Goal: Information Seeking & Learning: Learn about a topic

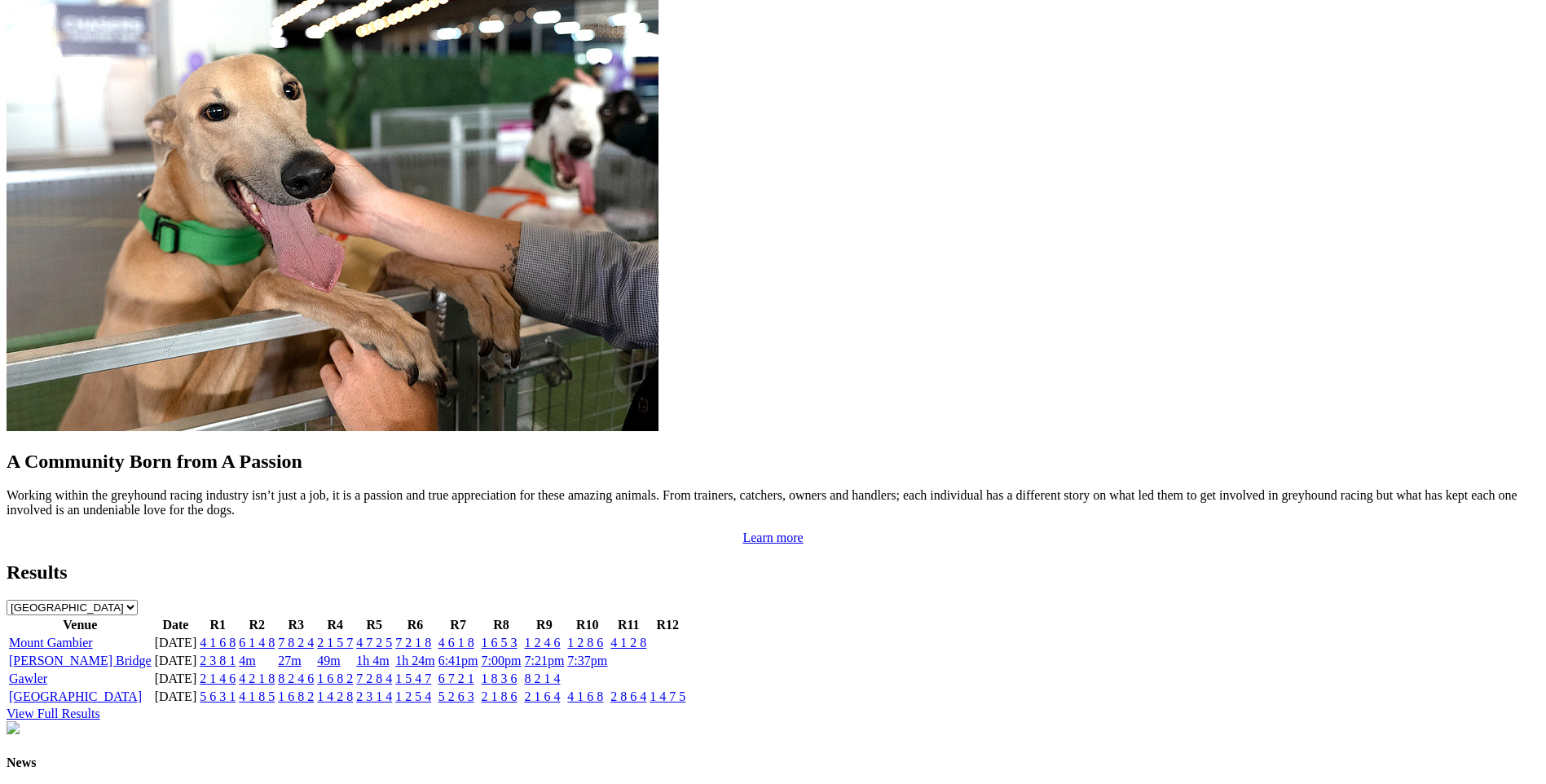
scroll to position [1385, 0]
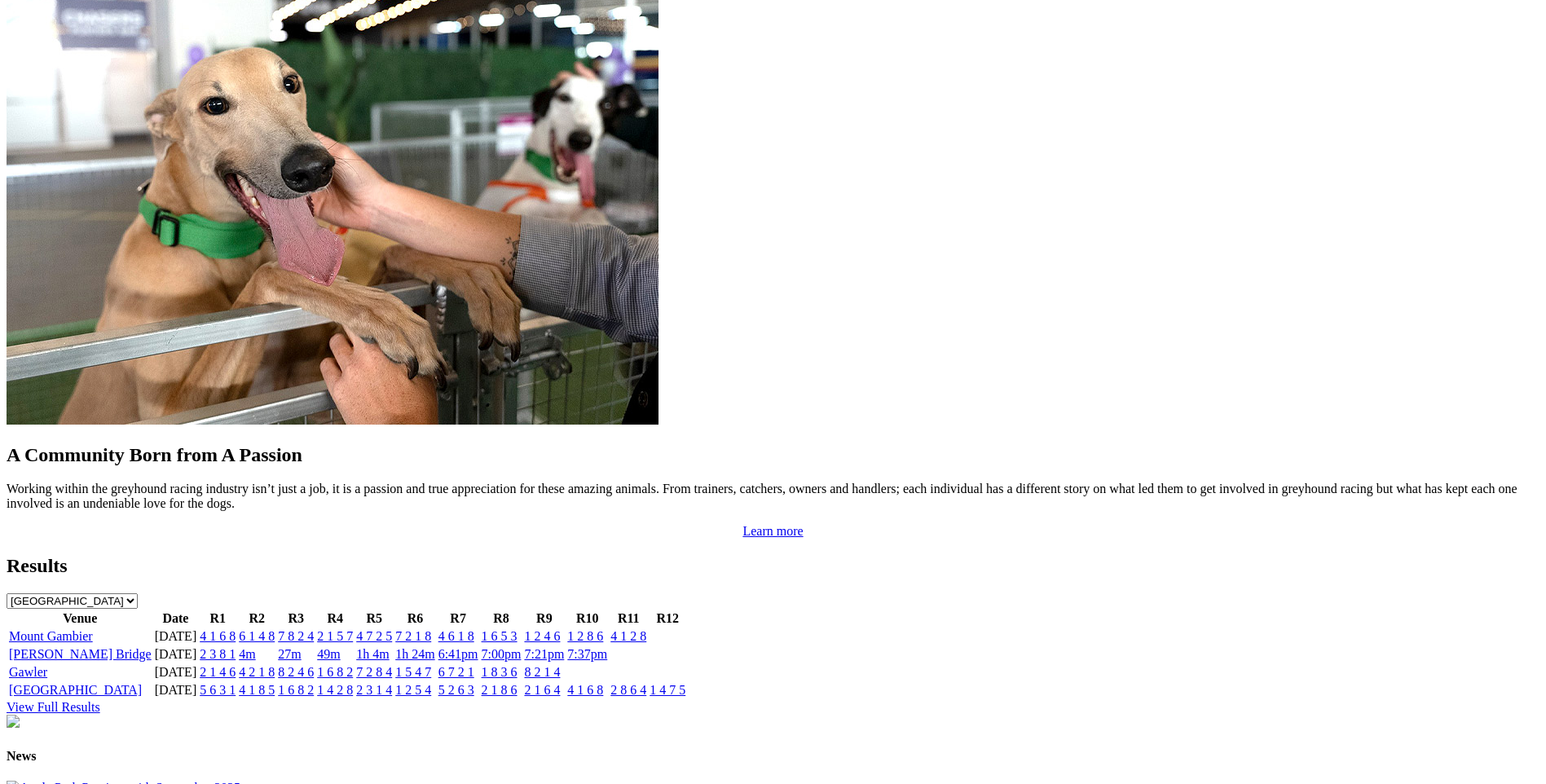
click at [236, 629] on link "4 1 6 8" at bounding box center [218, 636] width 36 height 14
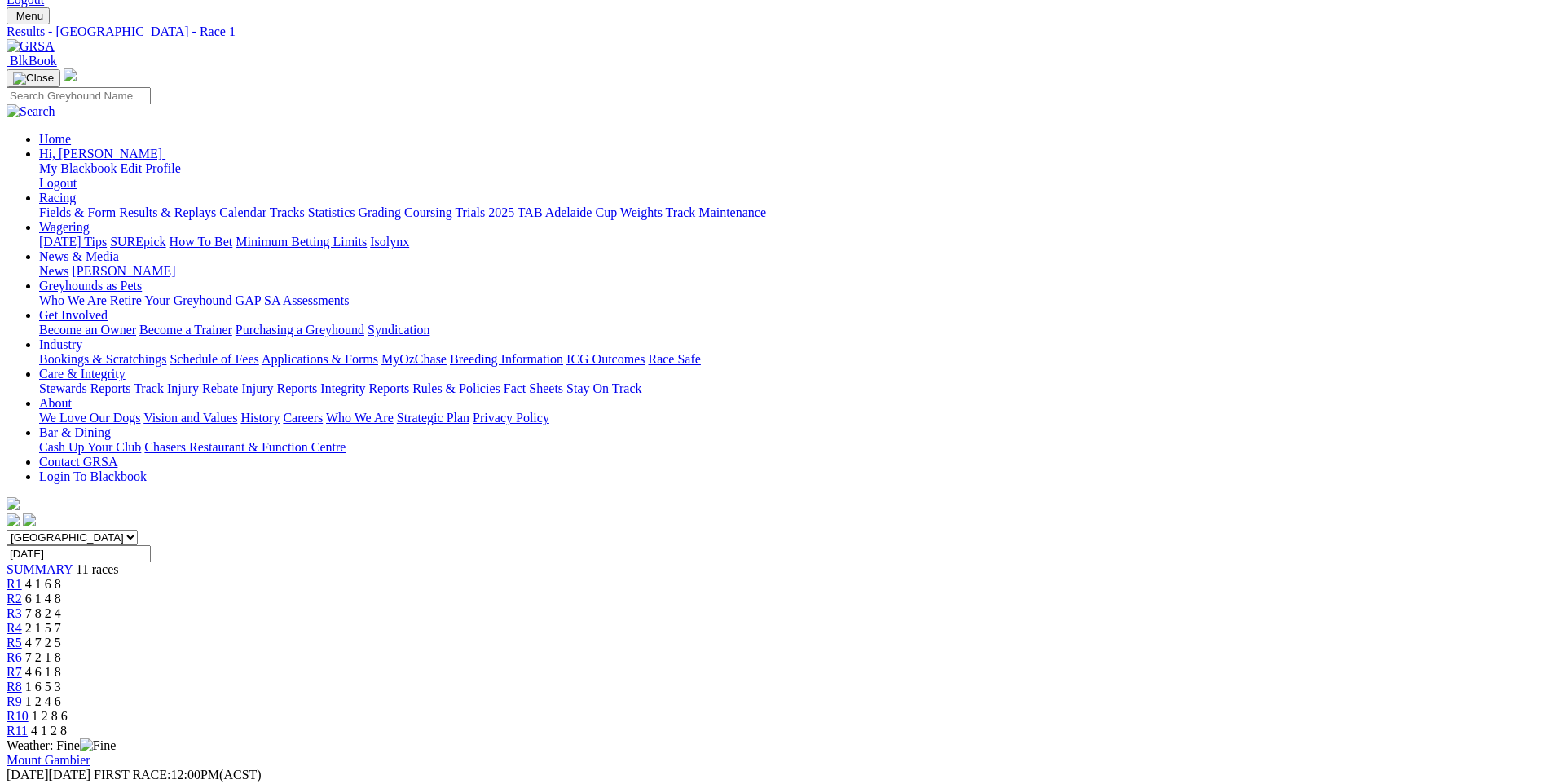
scroll to position [244, 0]
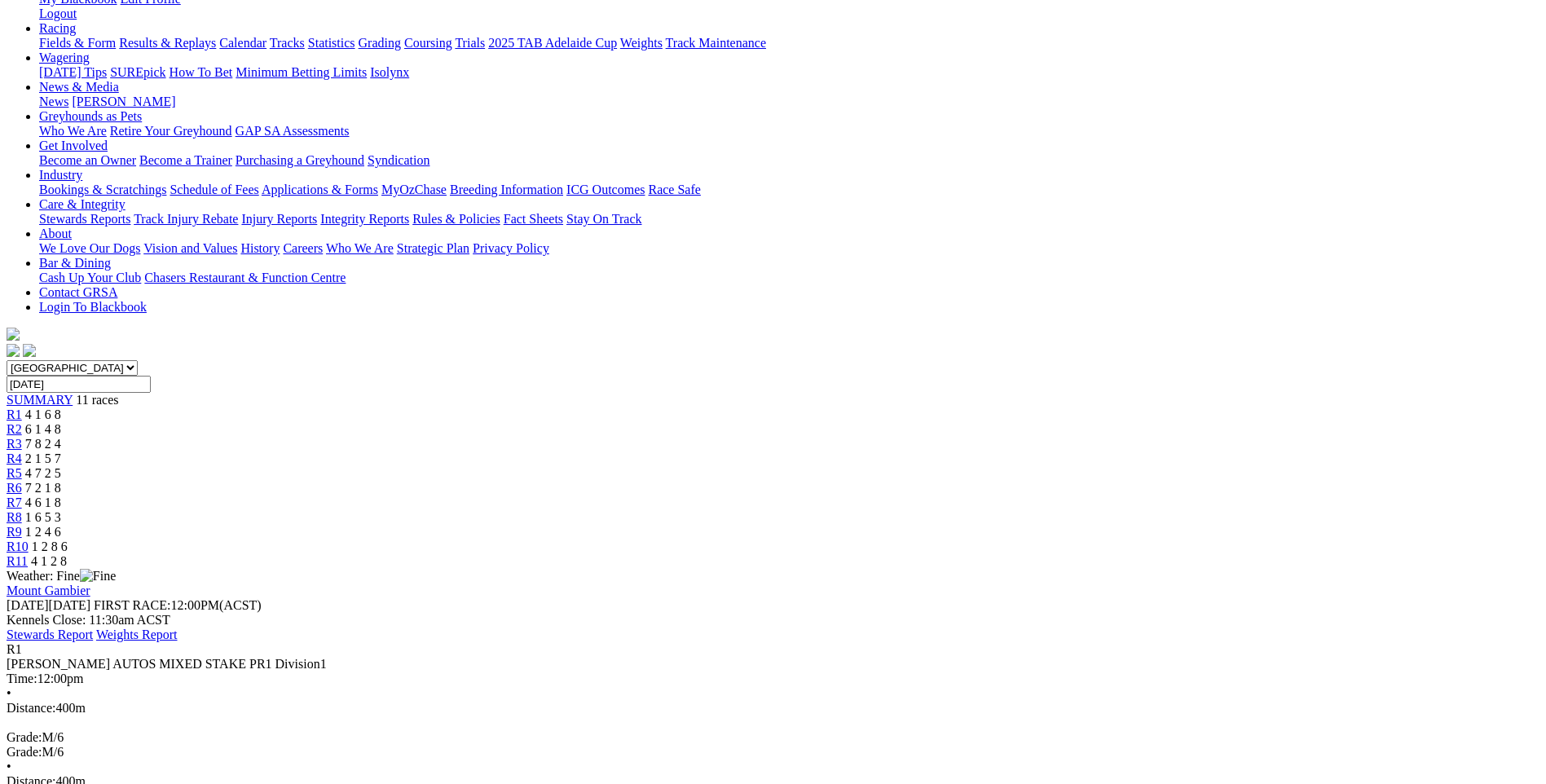
click at [61, 422] on span "6 1 4 8" at bounding box center [43, 429] width 36 height 14
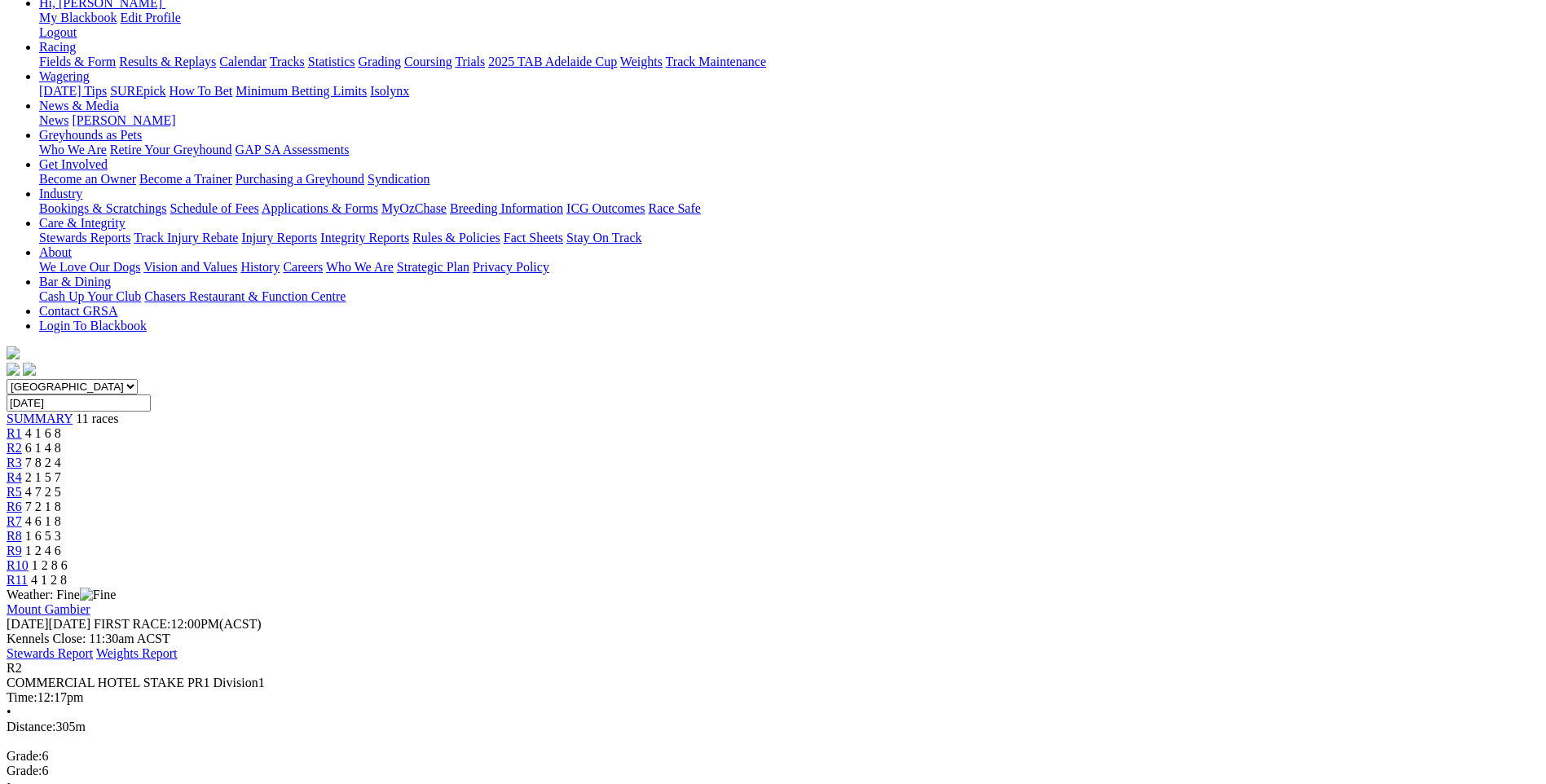
scroll to position [244, 0]
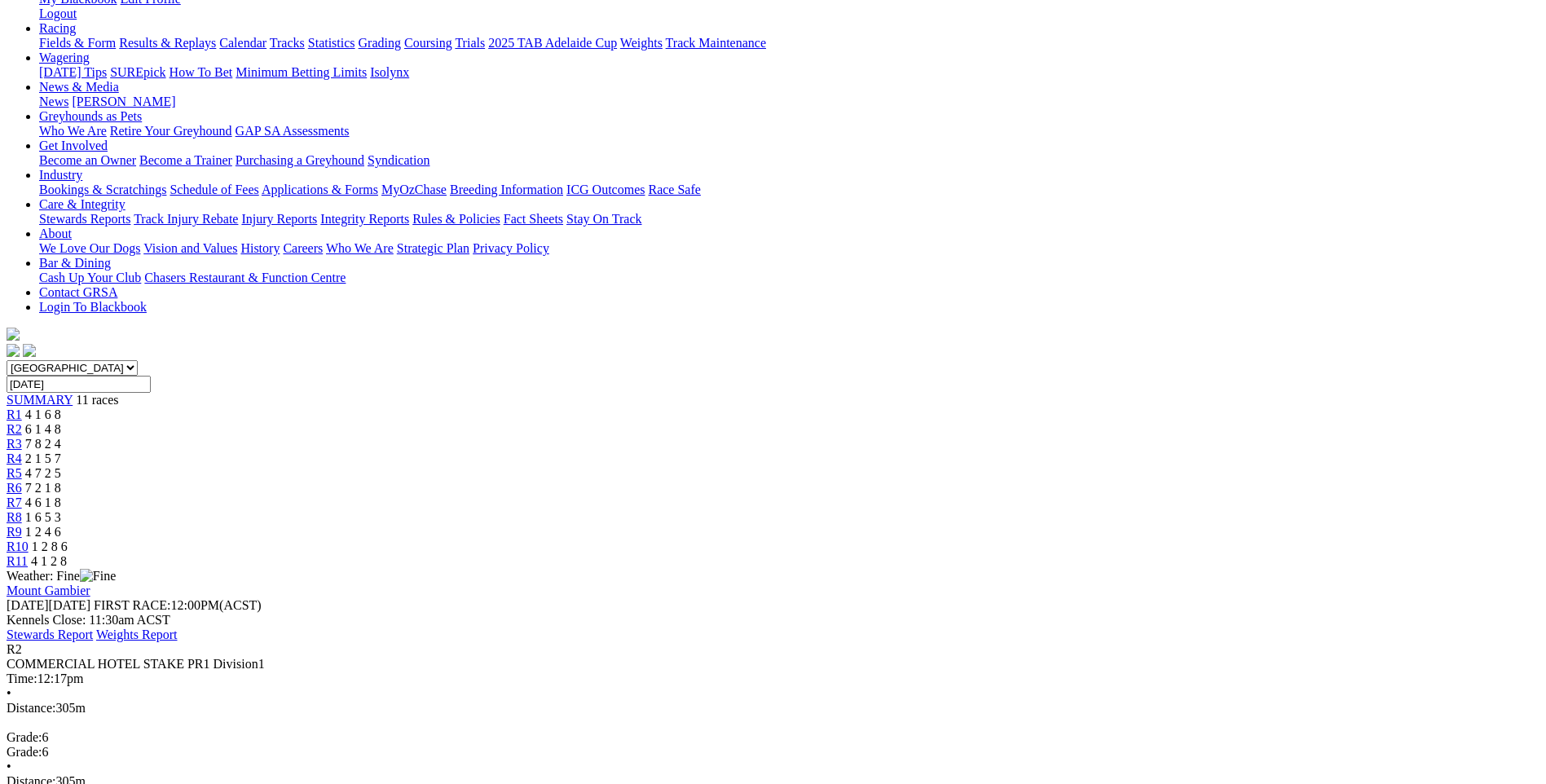
click at [585, 437] on div "R3 7 8 2 4" at bounding box center [773, 444] width 1533 height 15
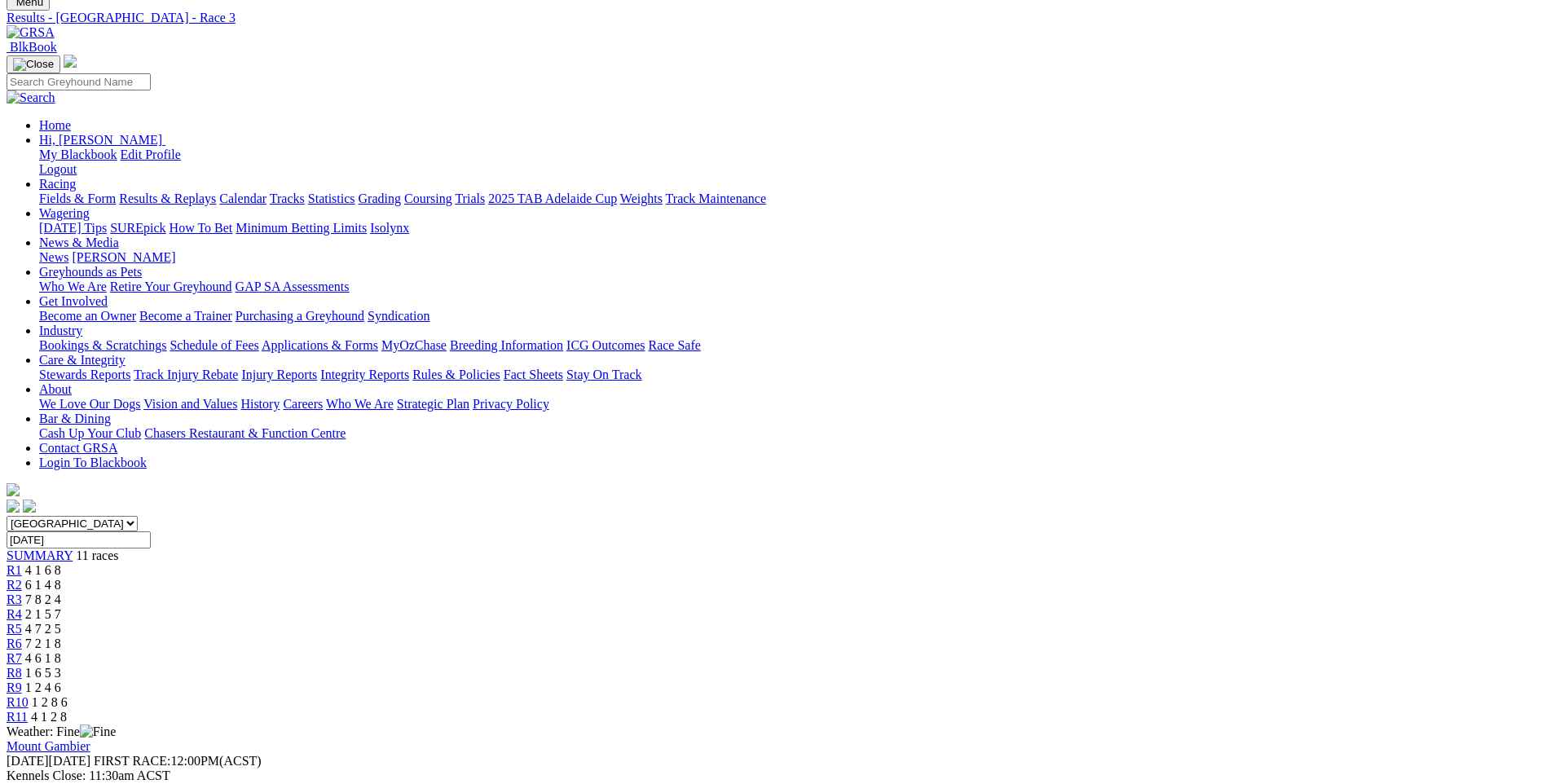
scroll to position [81, 0]
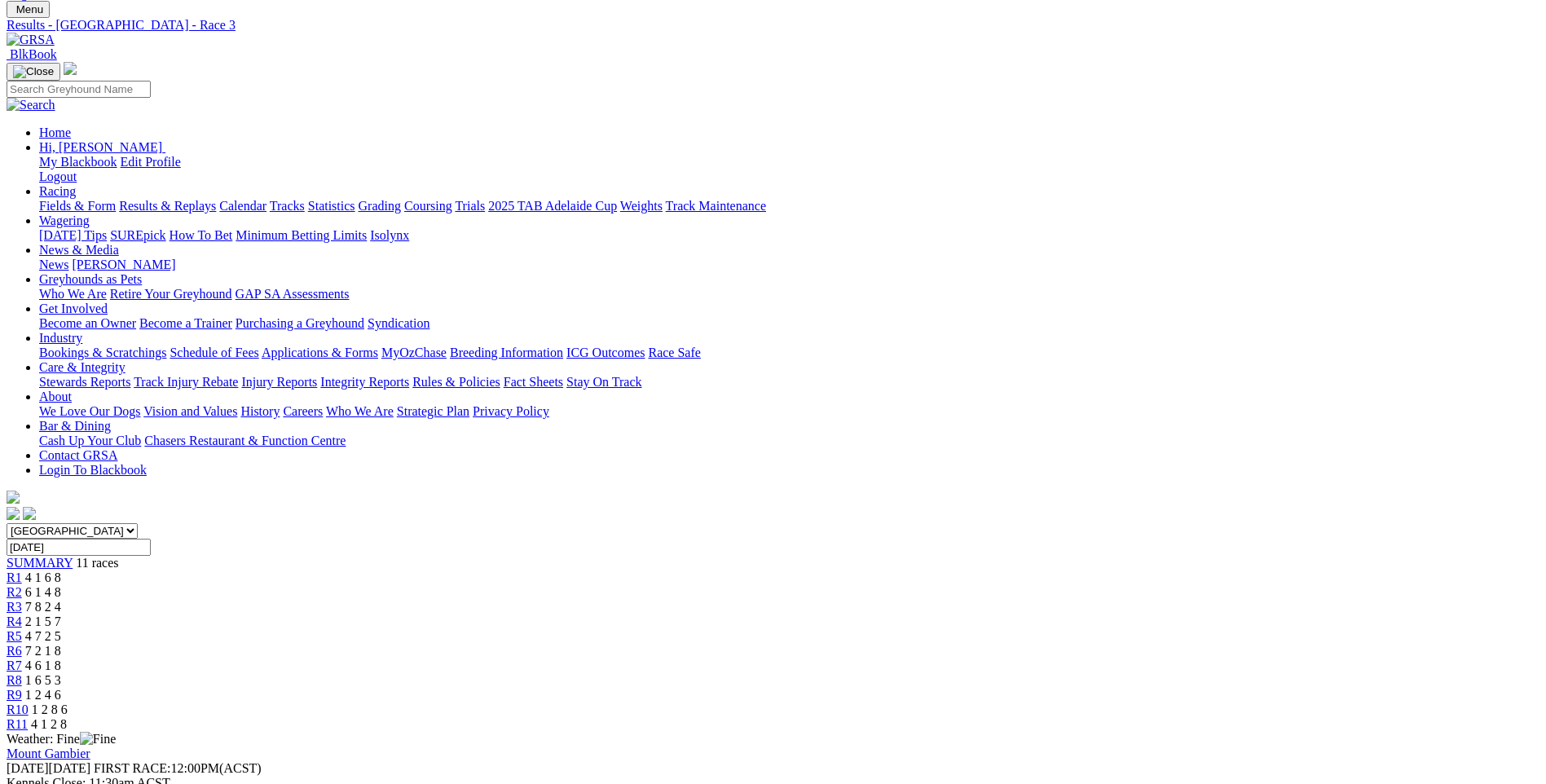
click at [665, 614] on div "R4 2 1 5 7" at bounding box center [773, 622] width 1533 height 15
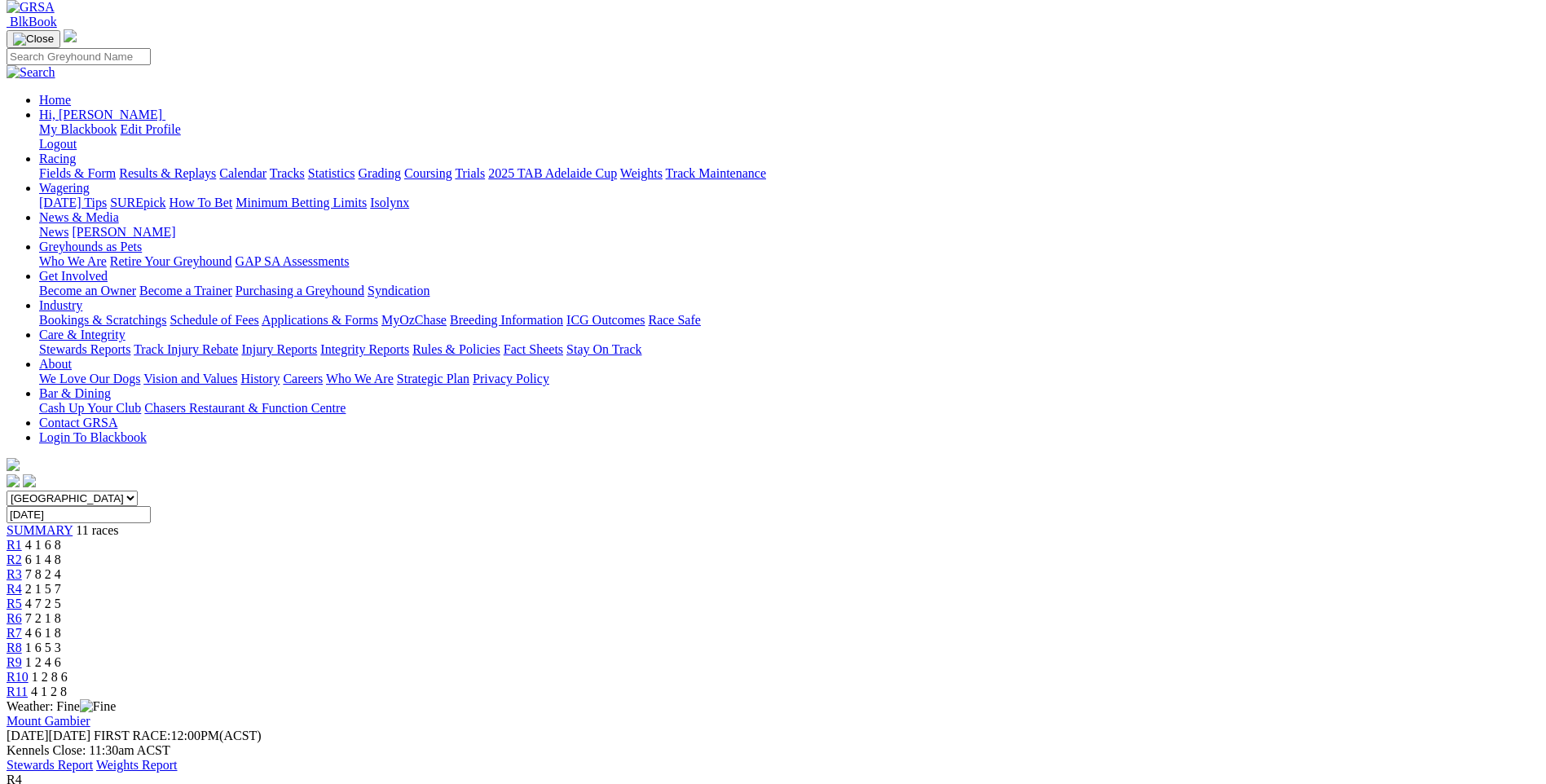
scroll to position [81, 0]
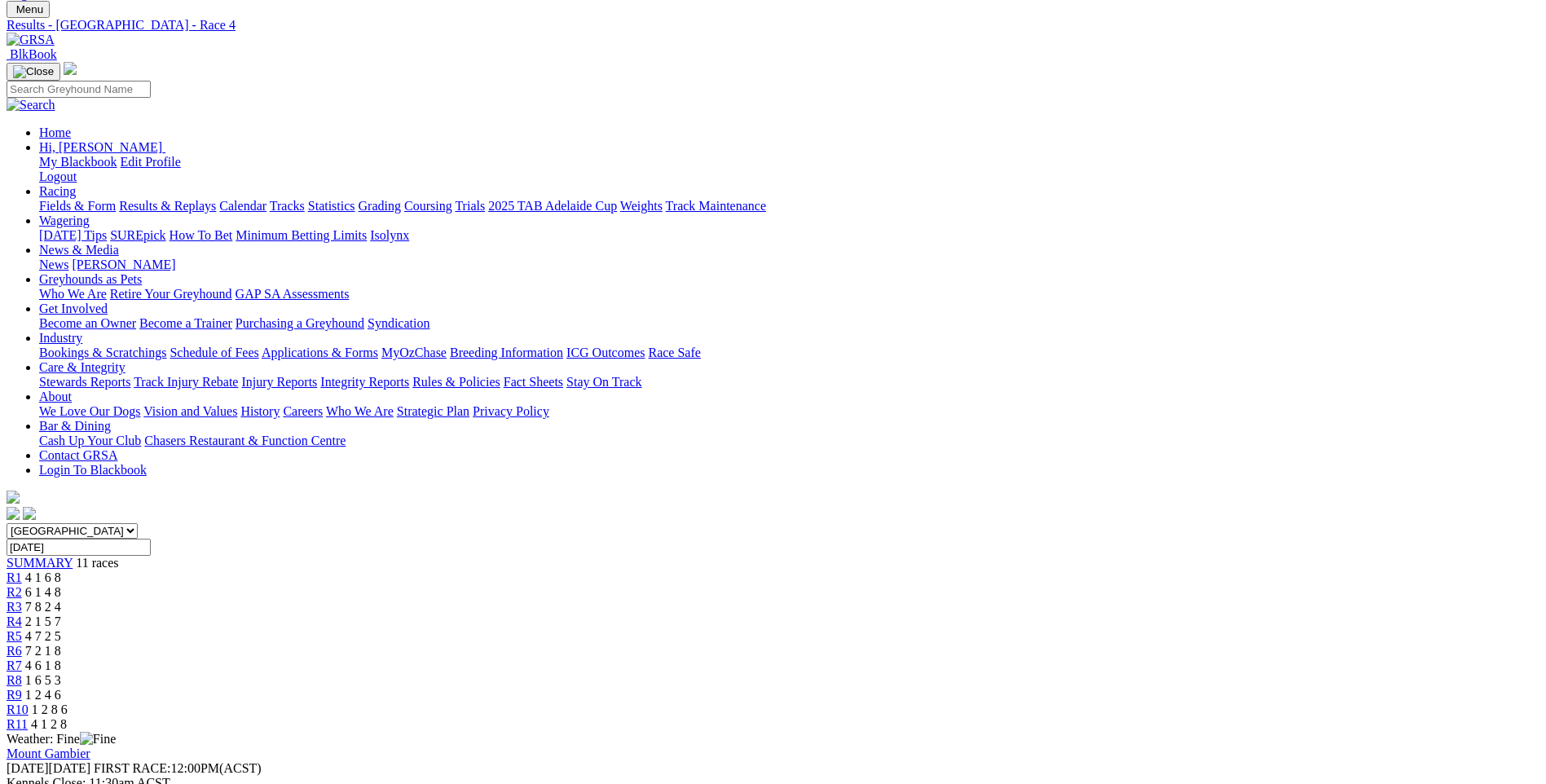
click at [22, 629] on link "R5" at bounding box center [14, 636] width 15 height 14
click at [22, 644] on span "R6" at bounding box center [14, 650] width 15 height 14
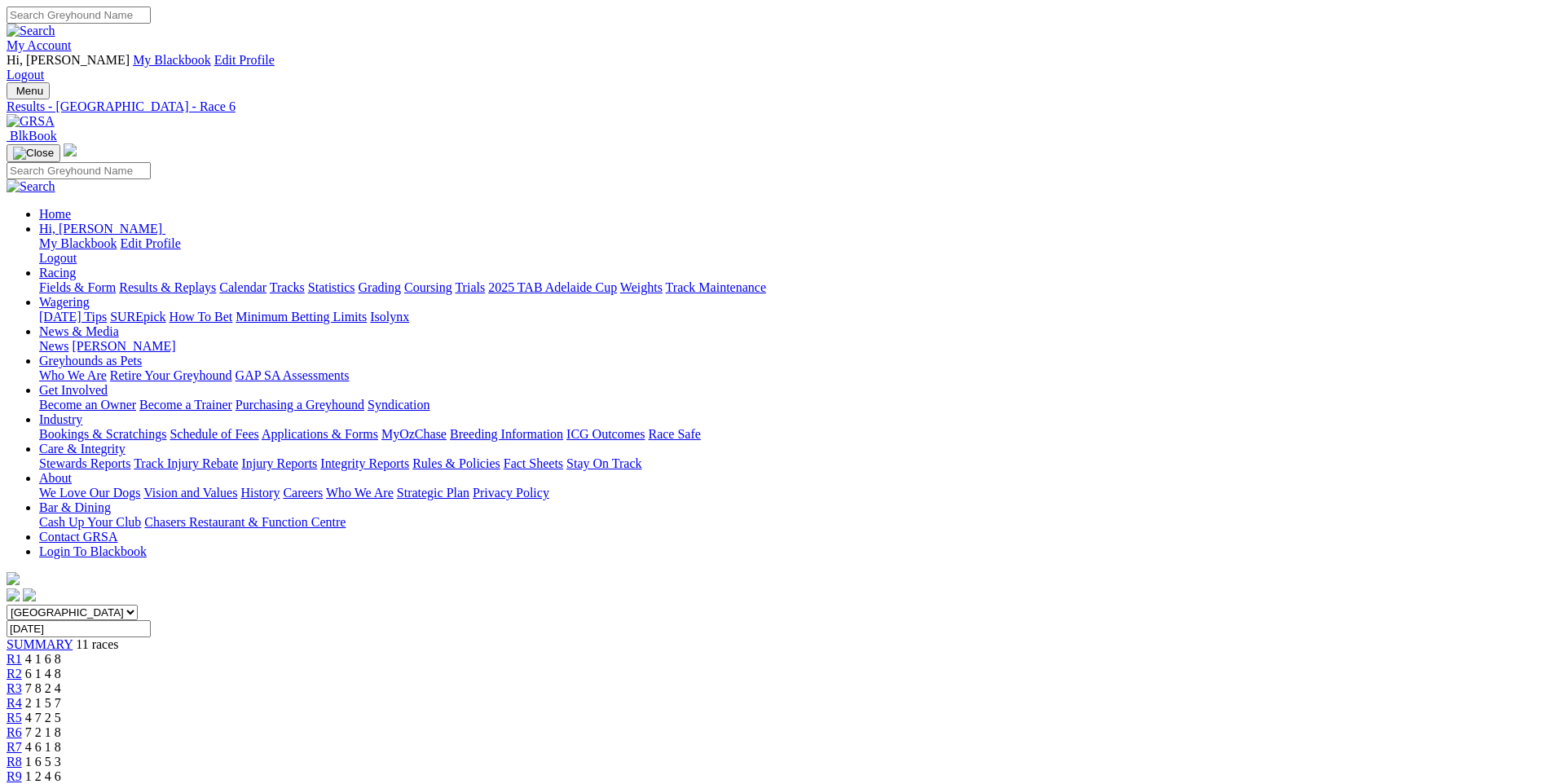
click at [22, 740] on span "R7" at bounding box center [14, 747] width 15 height 14
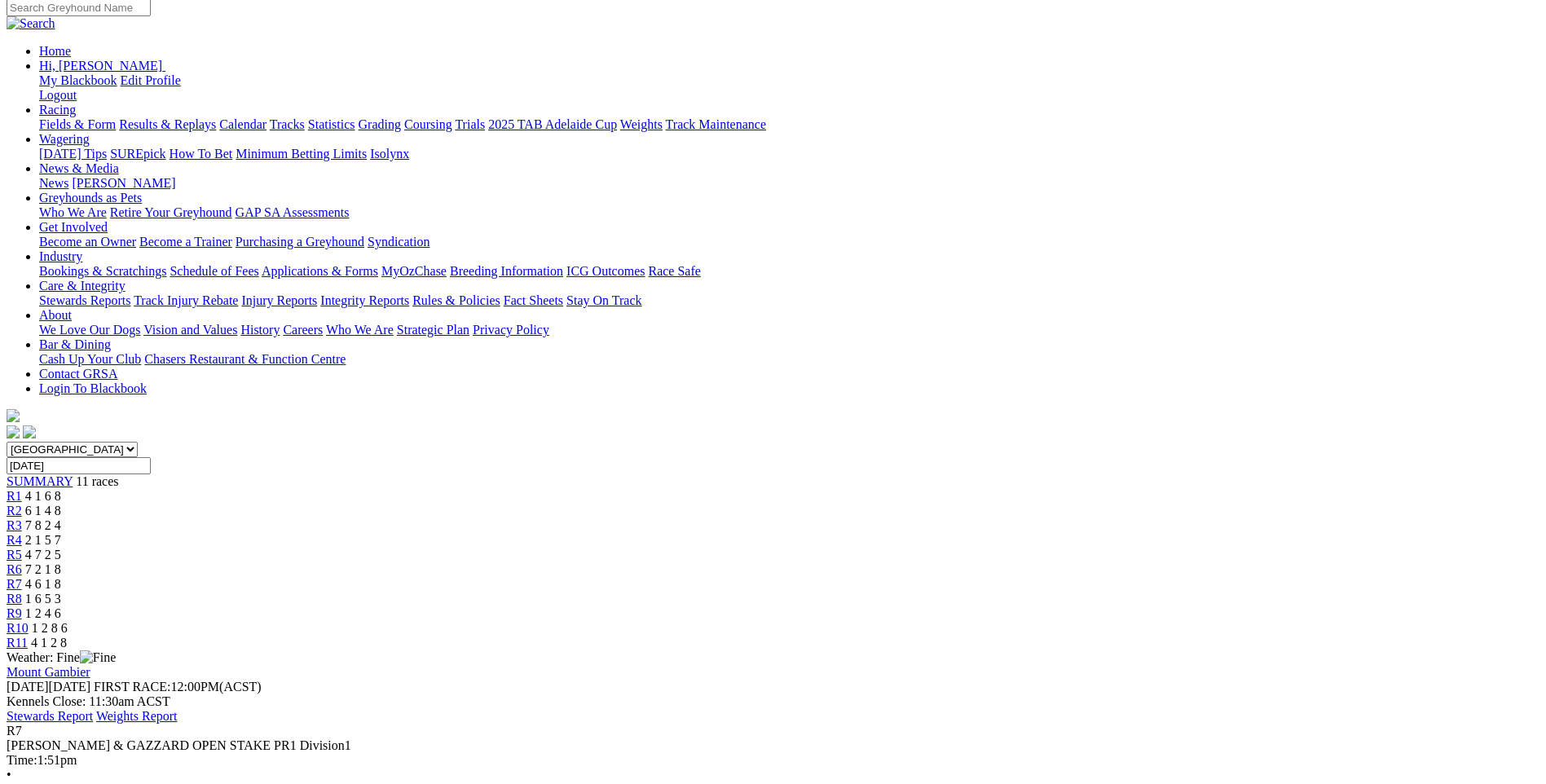
click at [22, 592] on span "R8" at bounding box center [14, 598] width 15 height 14
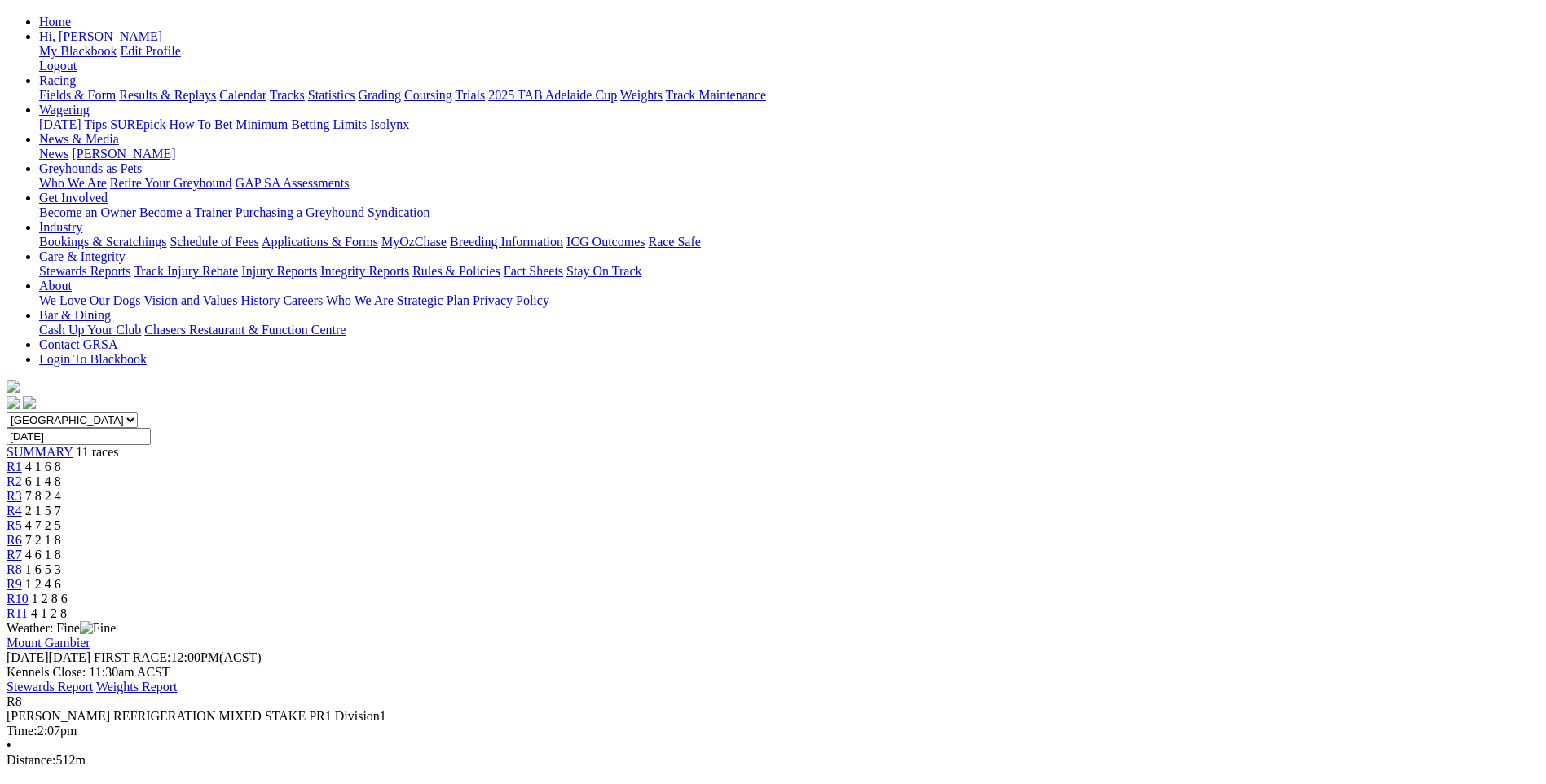
scroll to position [163, 0]
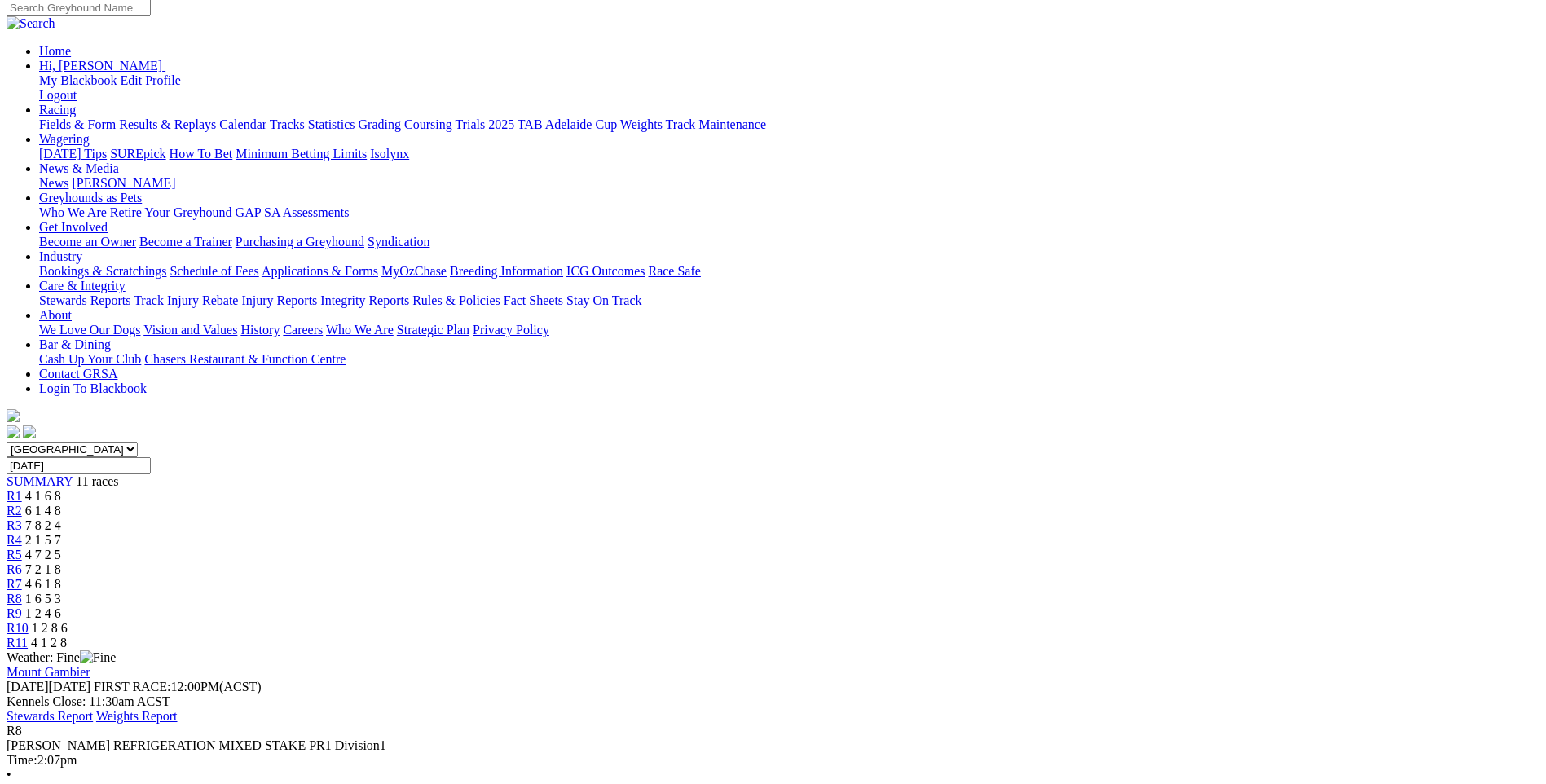
click at [22, 606] on span "R9" at bounding box center [14, 613] width 15 height 14
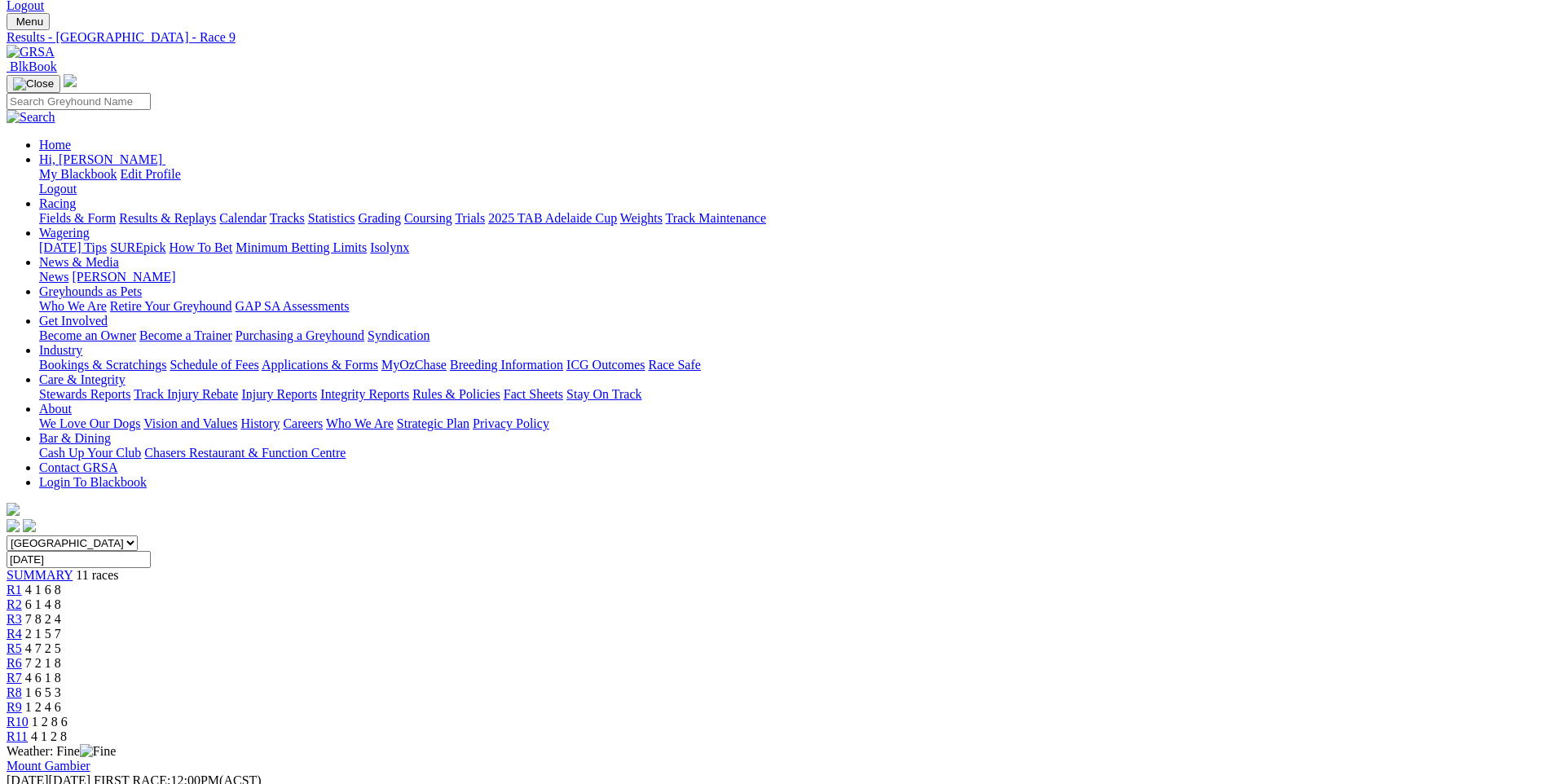
scroll to position [244, 0]
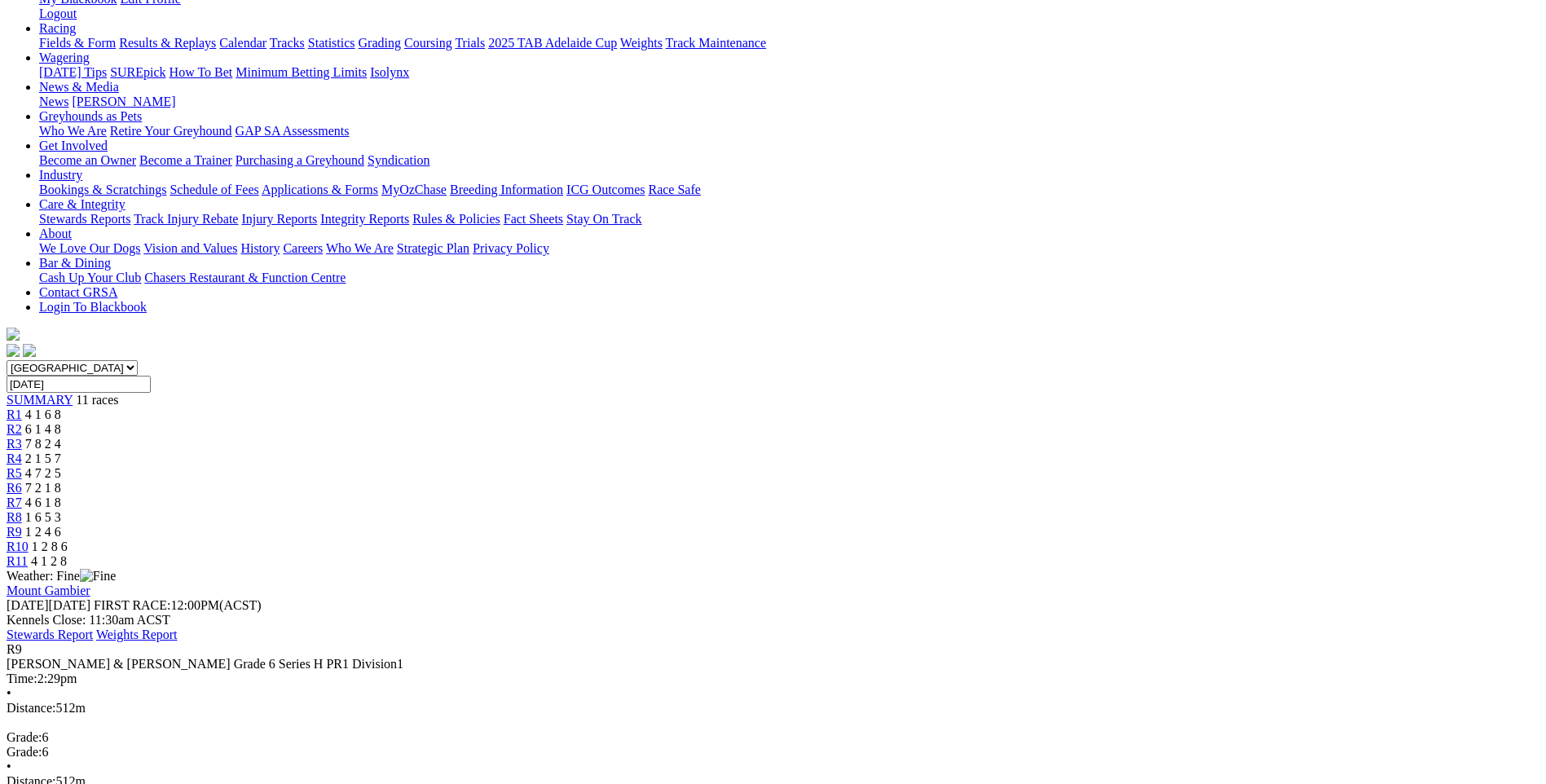
click at [1157, 540] on div "R10 1 2 8 6" at bounding box center [773, 547] width 1533 height 15
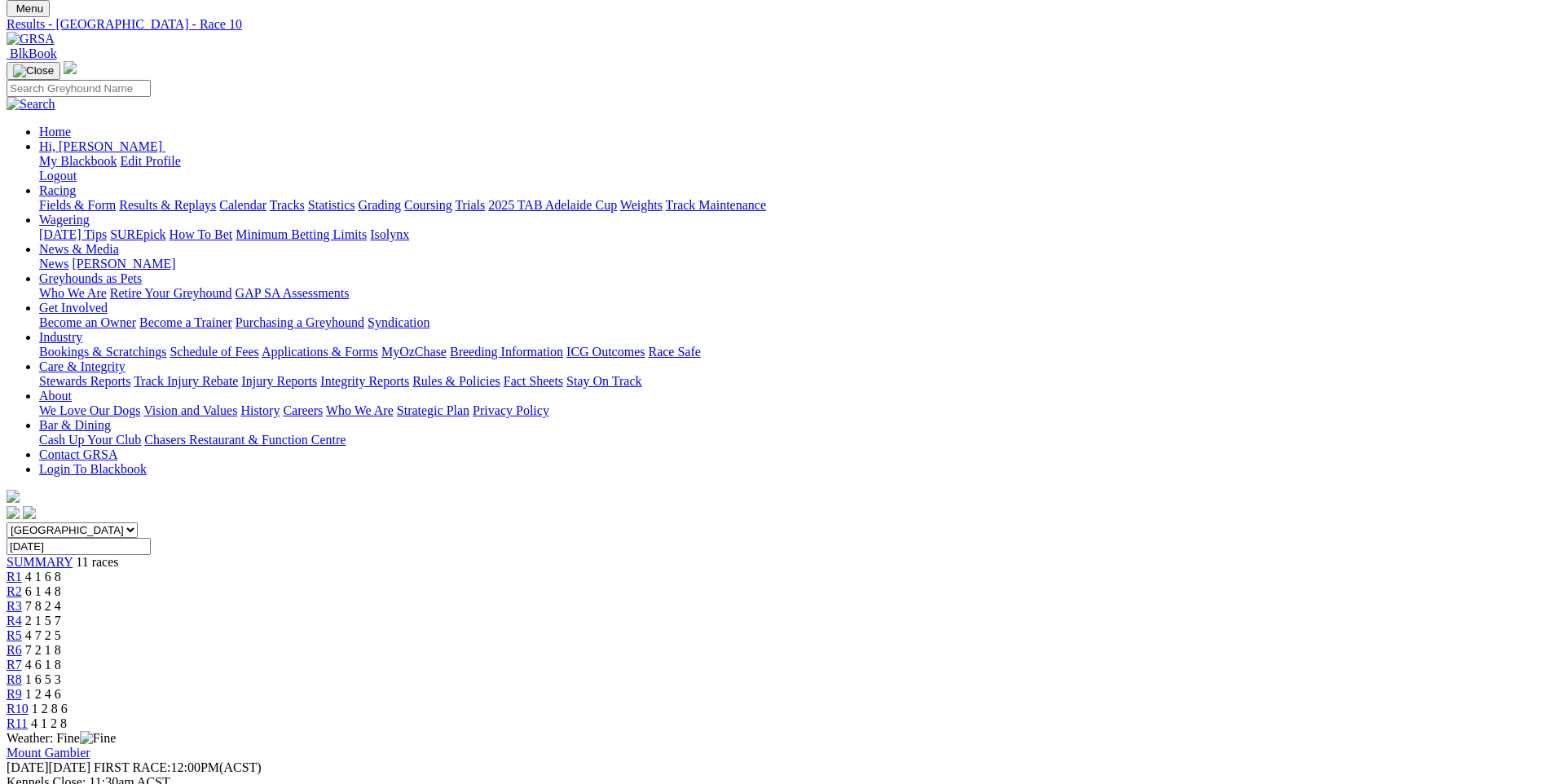
scroll to position [81, 0]
click at [28, 717] on span "R11" at bounding box center [17, 724] width 21 height 14
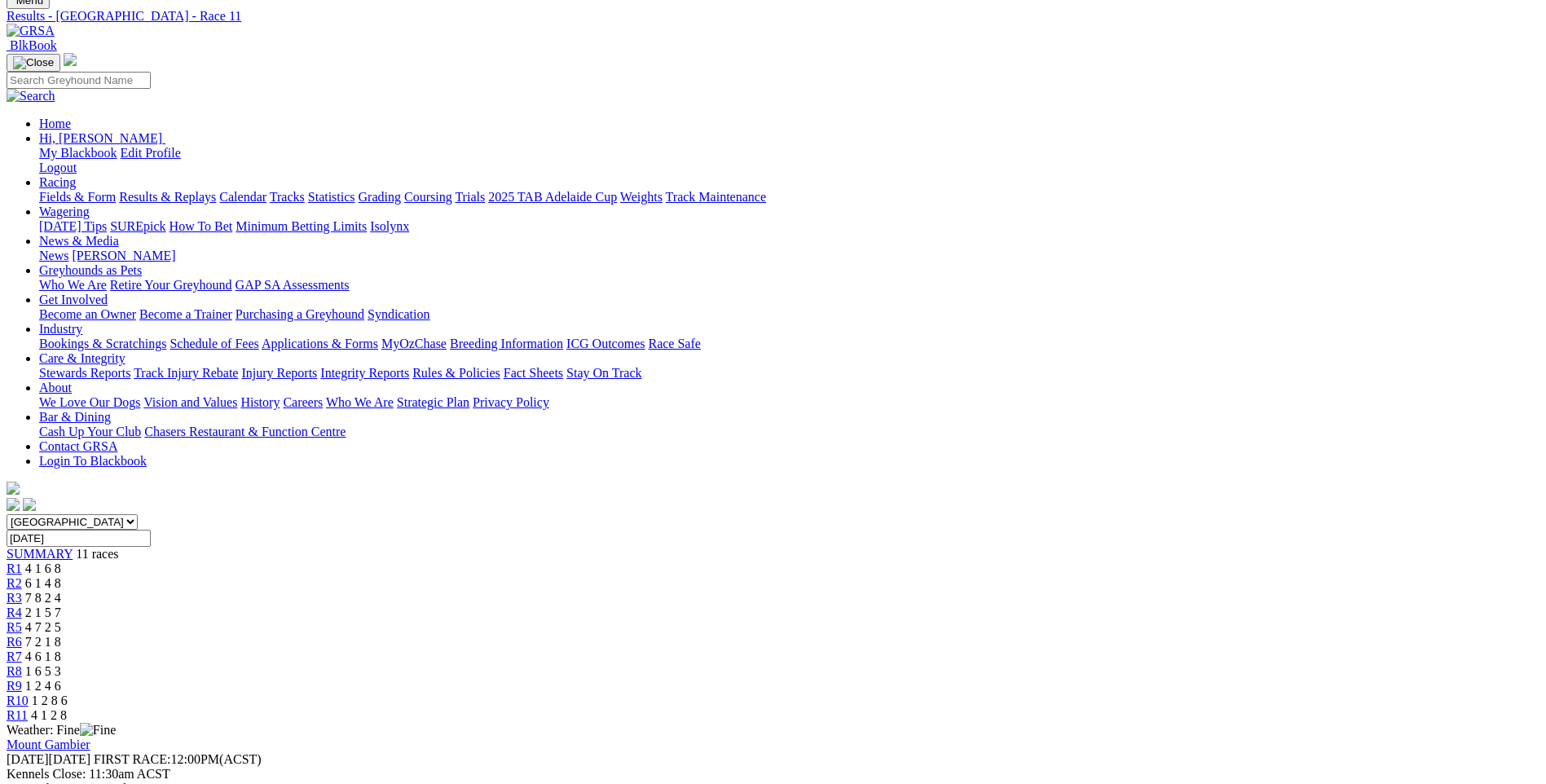
scroll to position [81, 0]
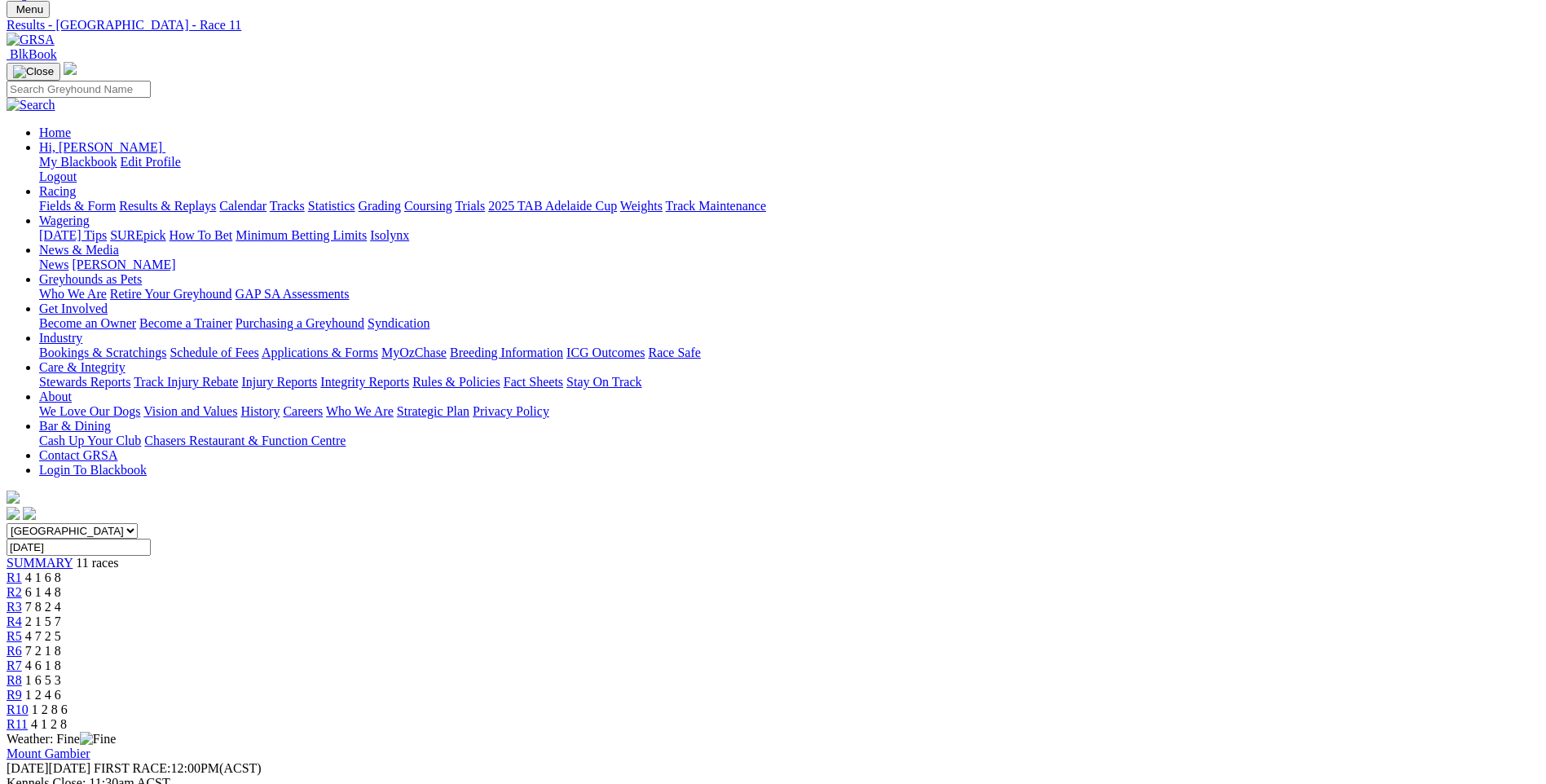
click at [1160, 703] on div "R10 1 2 8 6" at bounding box center [773, 710] width 1533 height 15
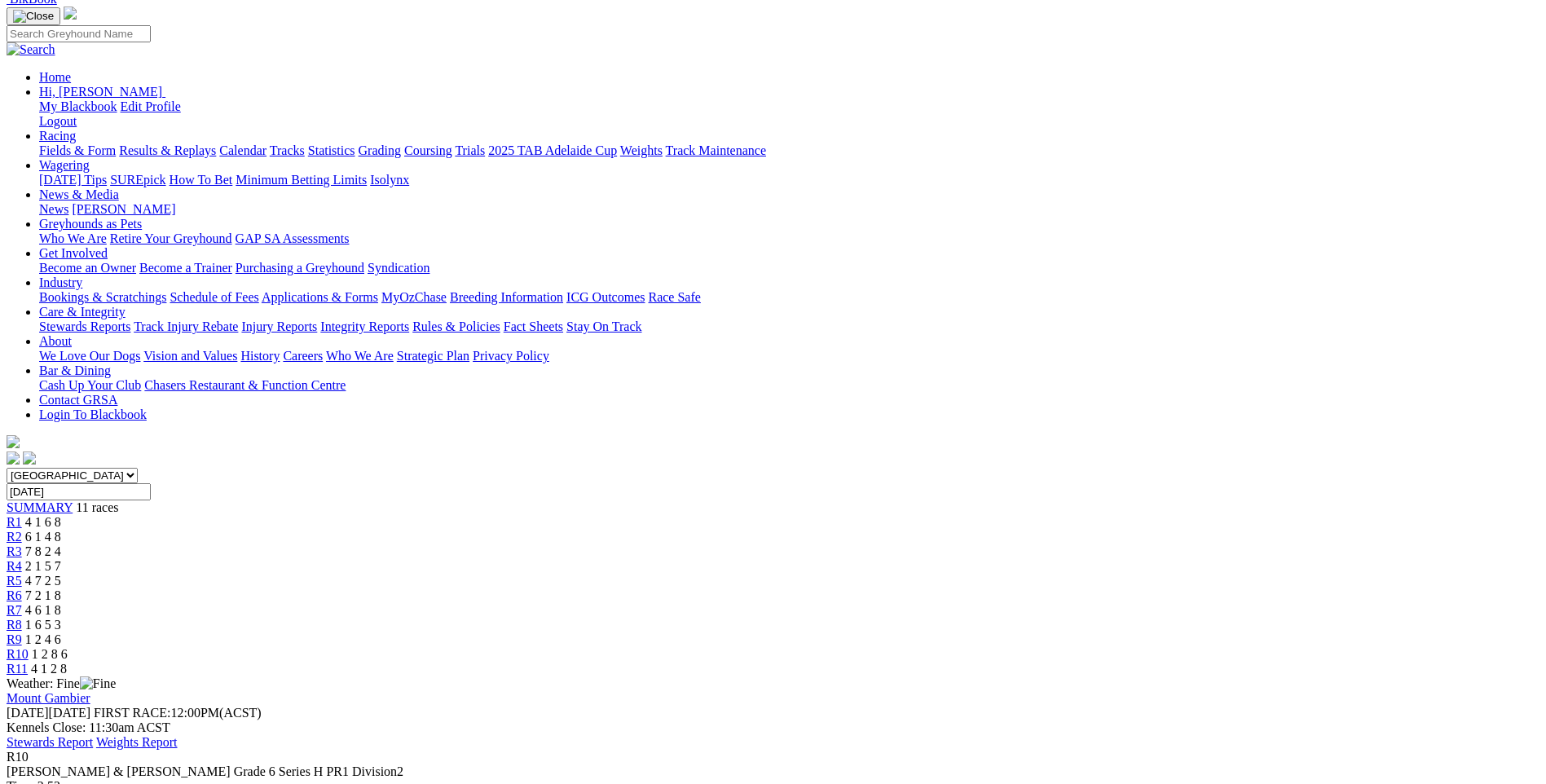
scroll to position [163, 0]
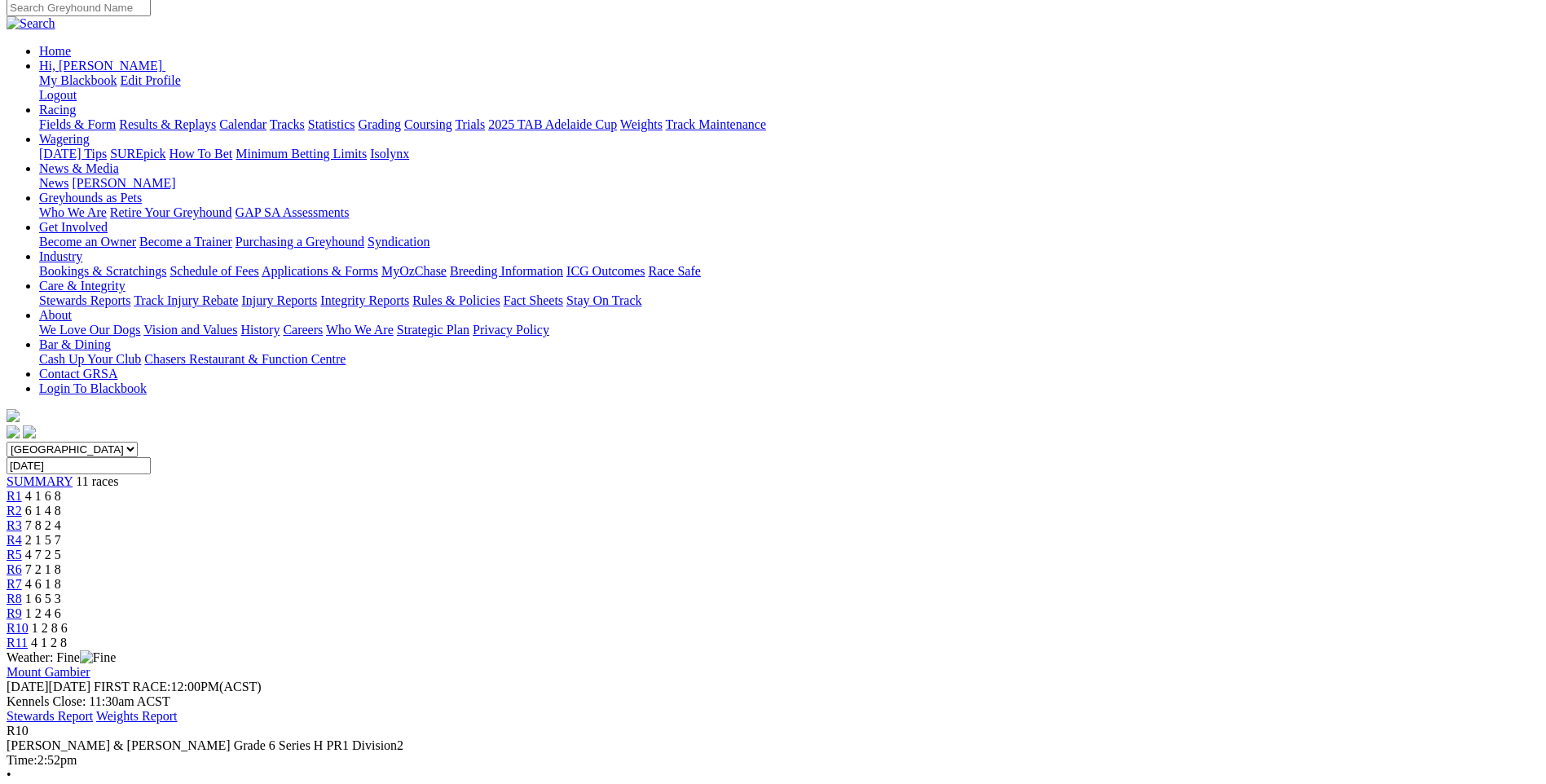
click at [22, 606] on span "R9" at bounding box center [14, 613] width 15 height 14
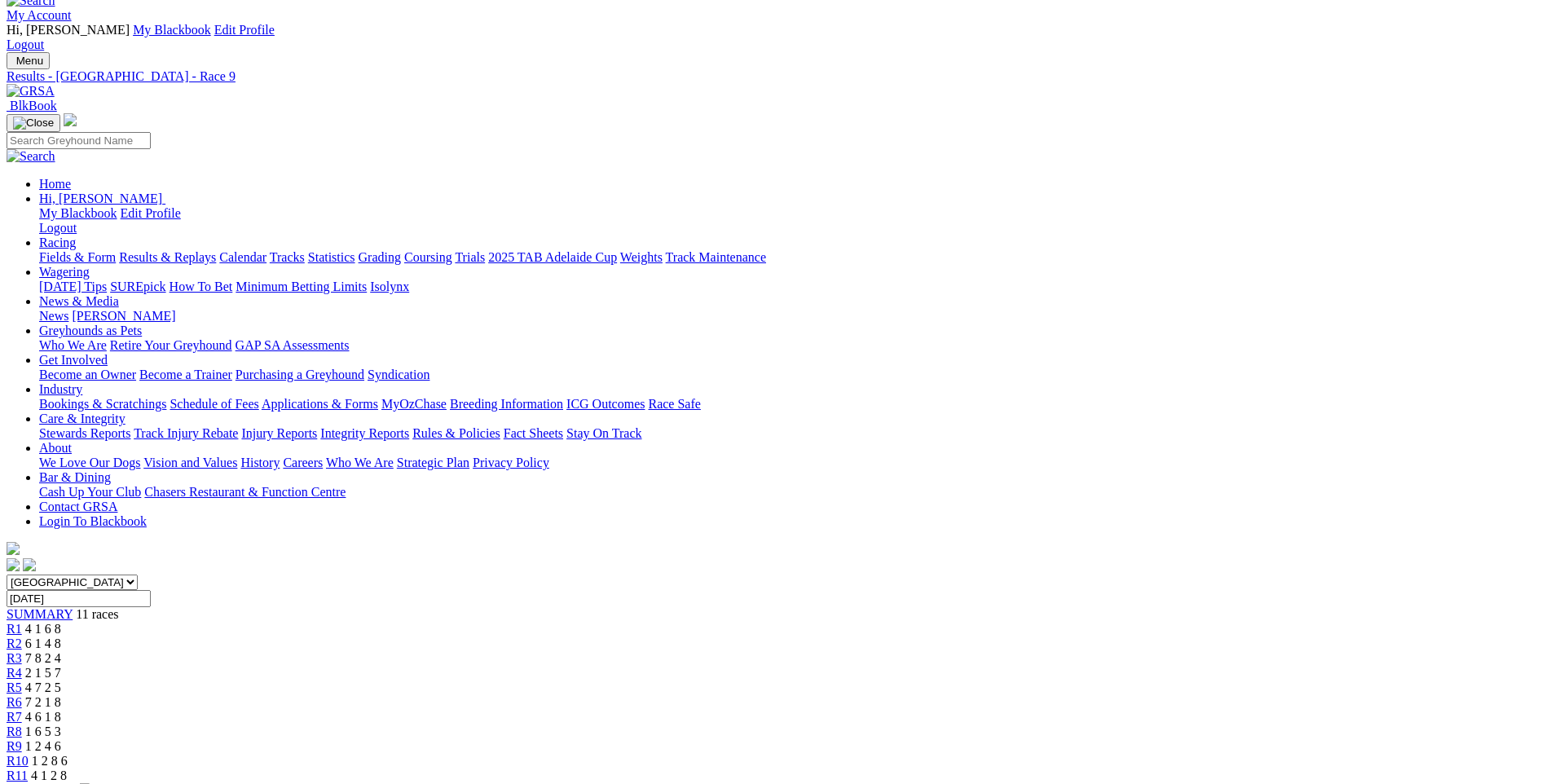
scroll to position [81, 0]
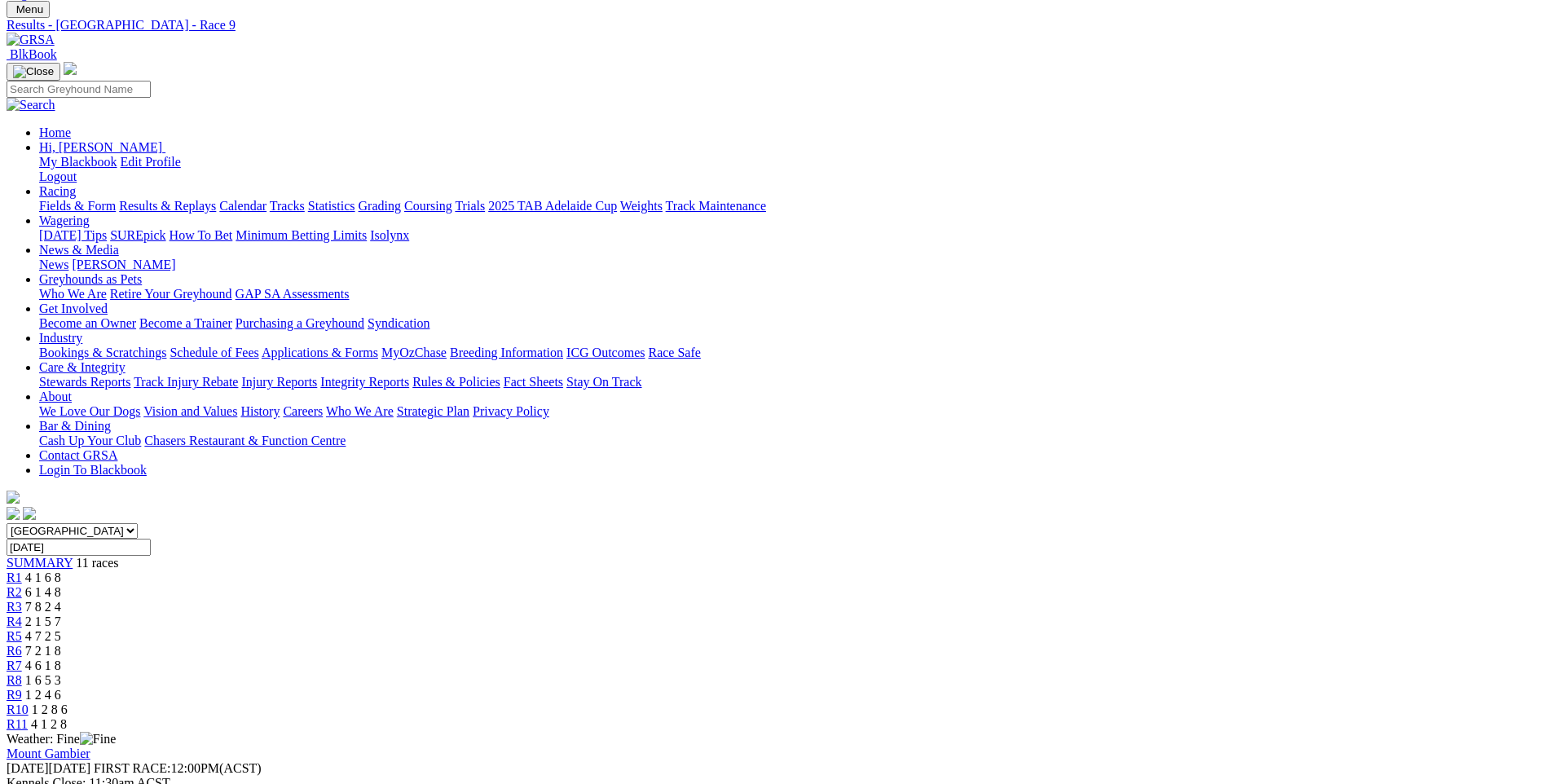
click at [22, 673] on span "R8" at bounding box center [14, 680] width 15 height 14
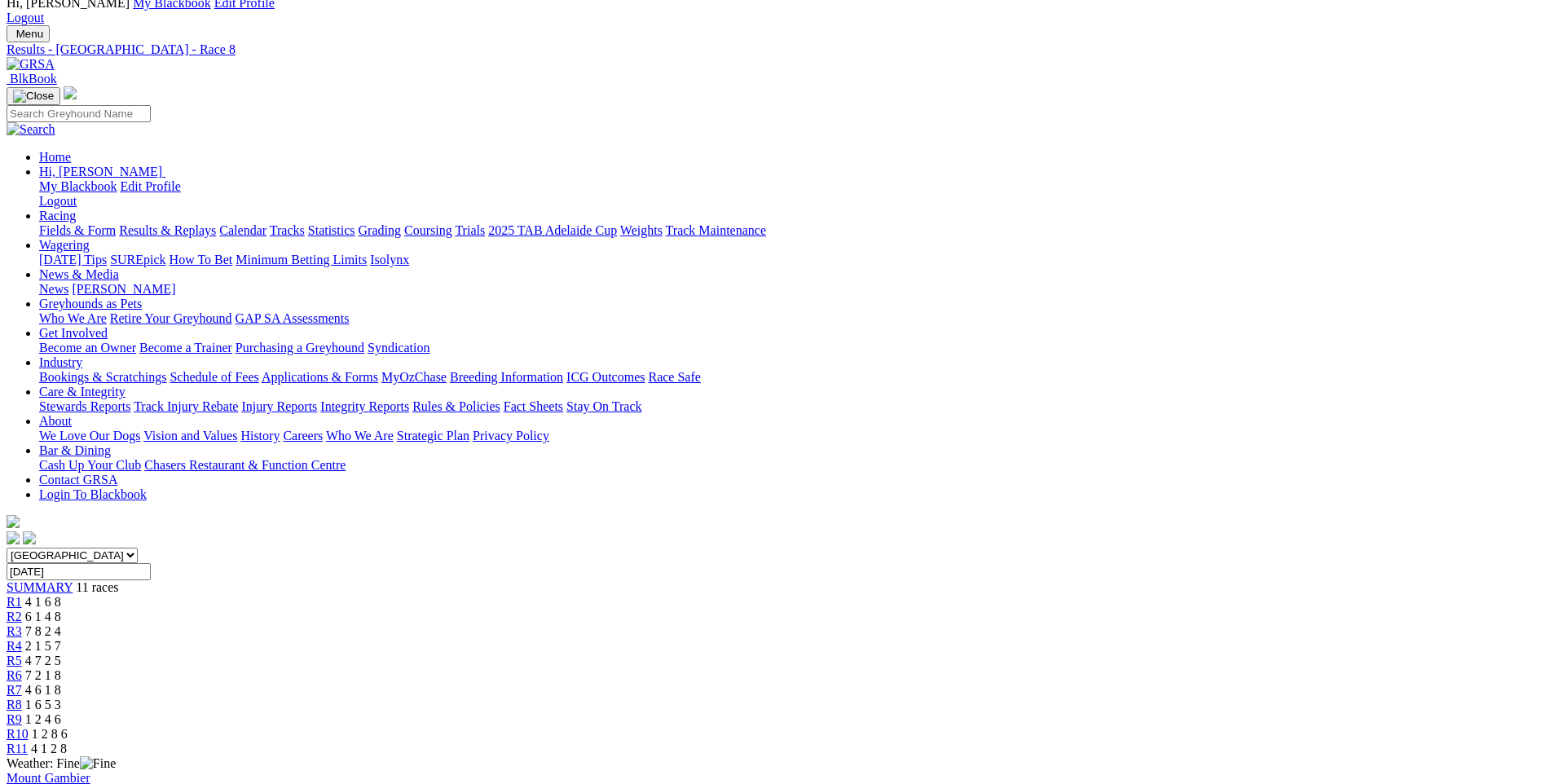
scroll to position [244, 0]
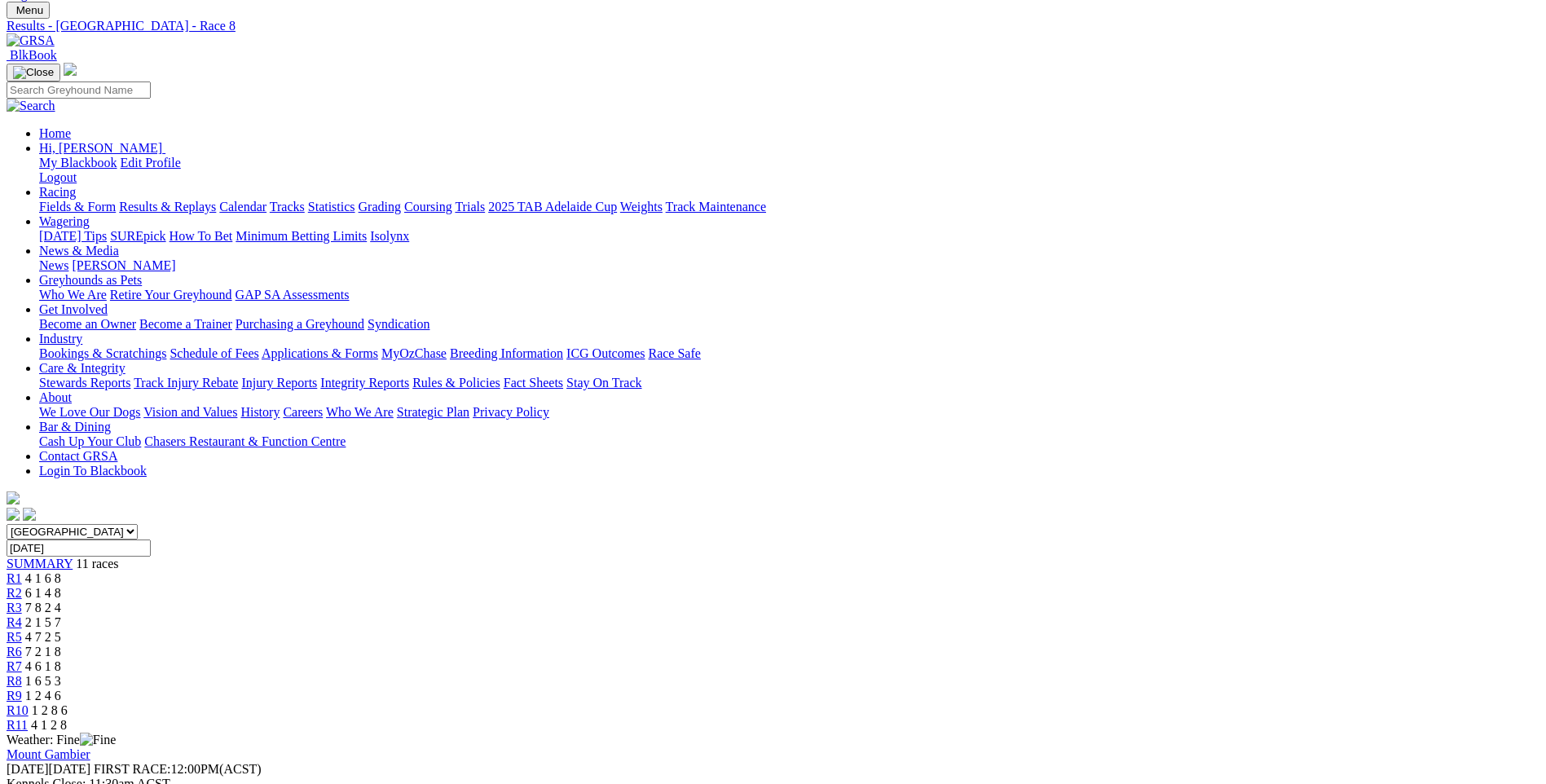
scroll to position [0, 0]
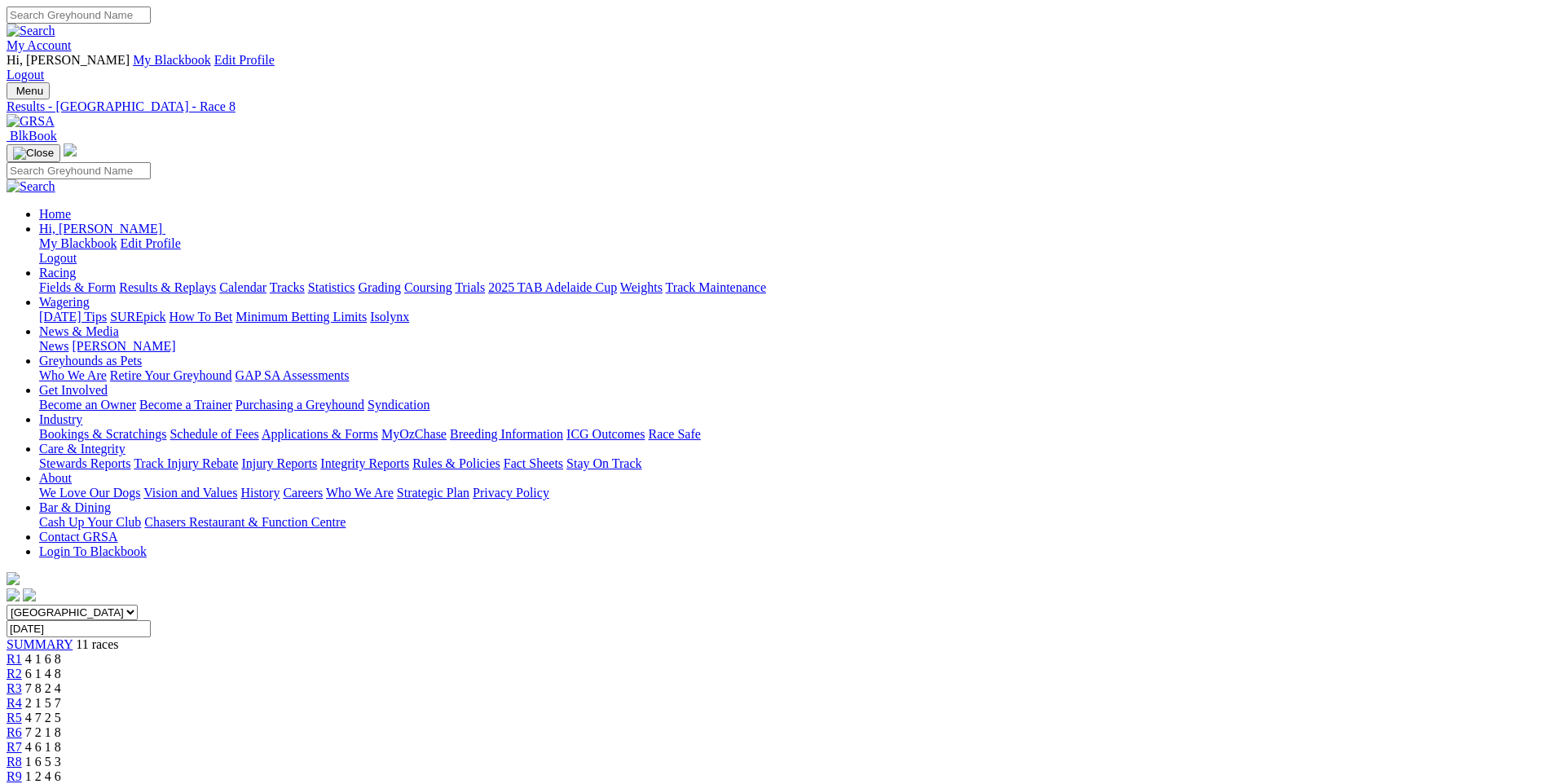
click at [22, 740] on span "R7" at bounding box center [14, 747] width 15 height 14
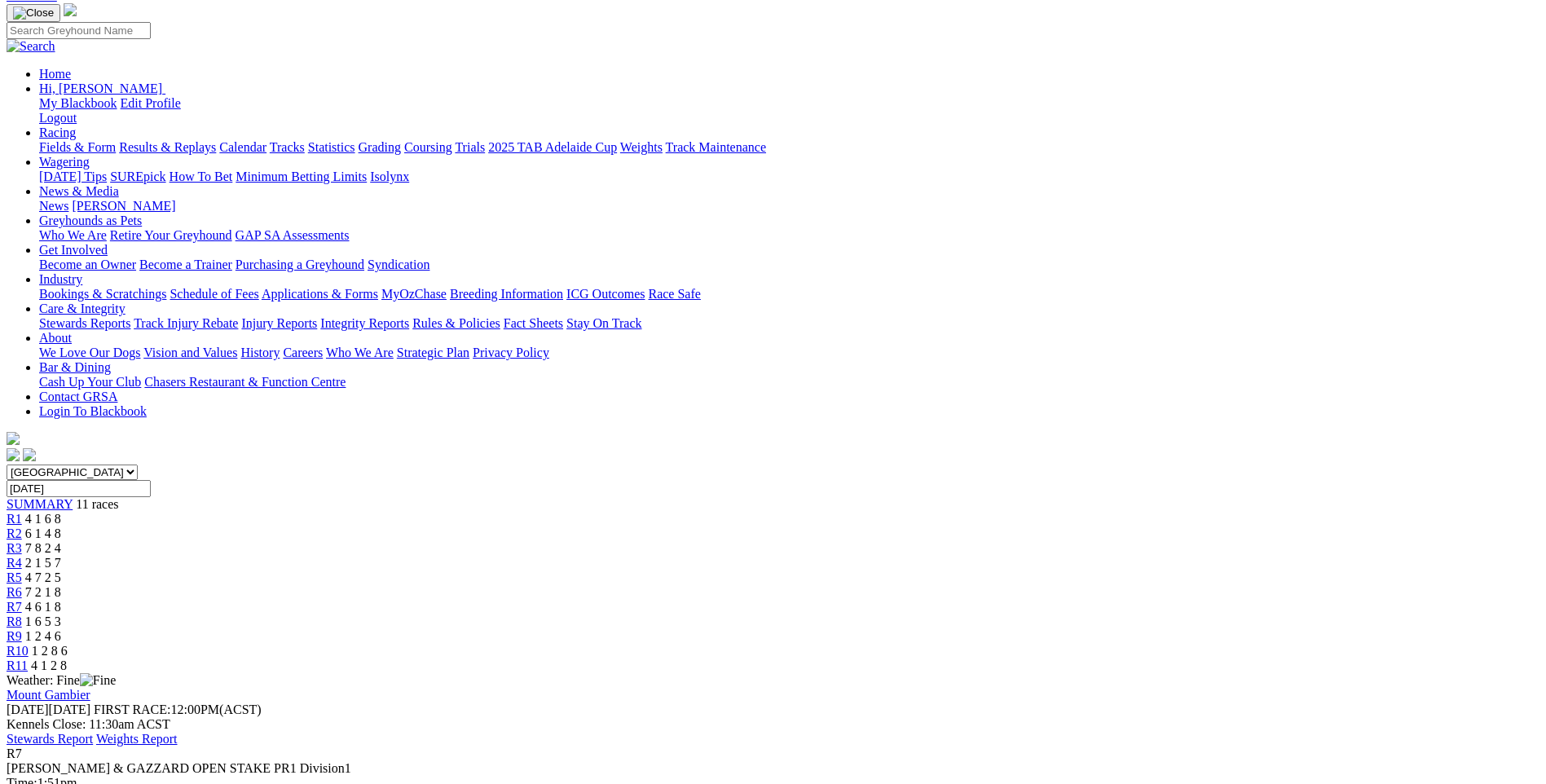
scroll to position [163, 0]
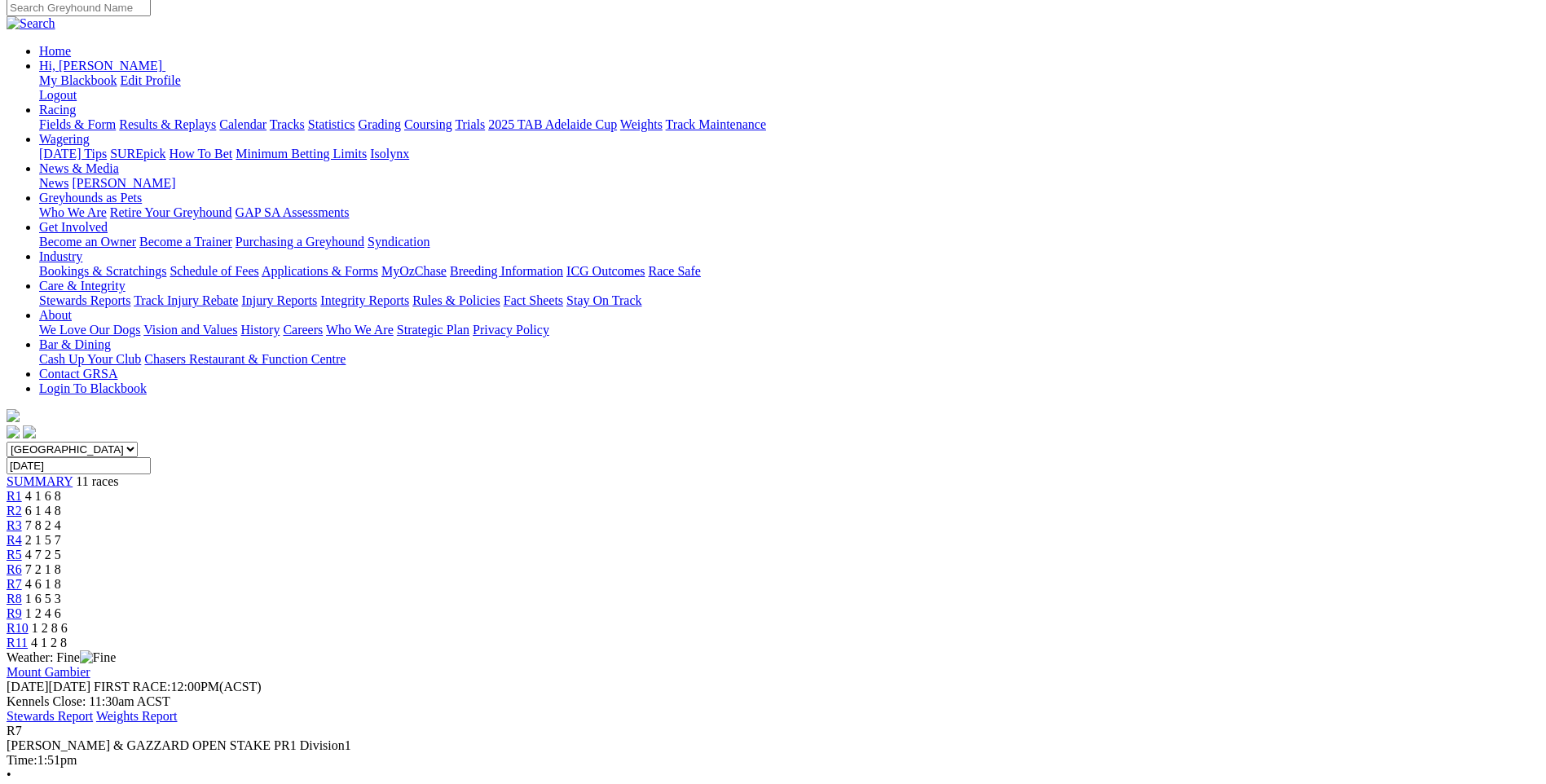
click at [22, 562] on link "R6" at bounding box center [14, 569] width 15 height 14
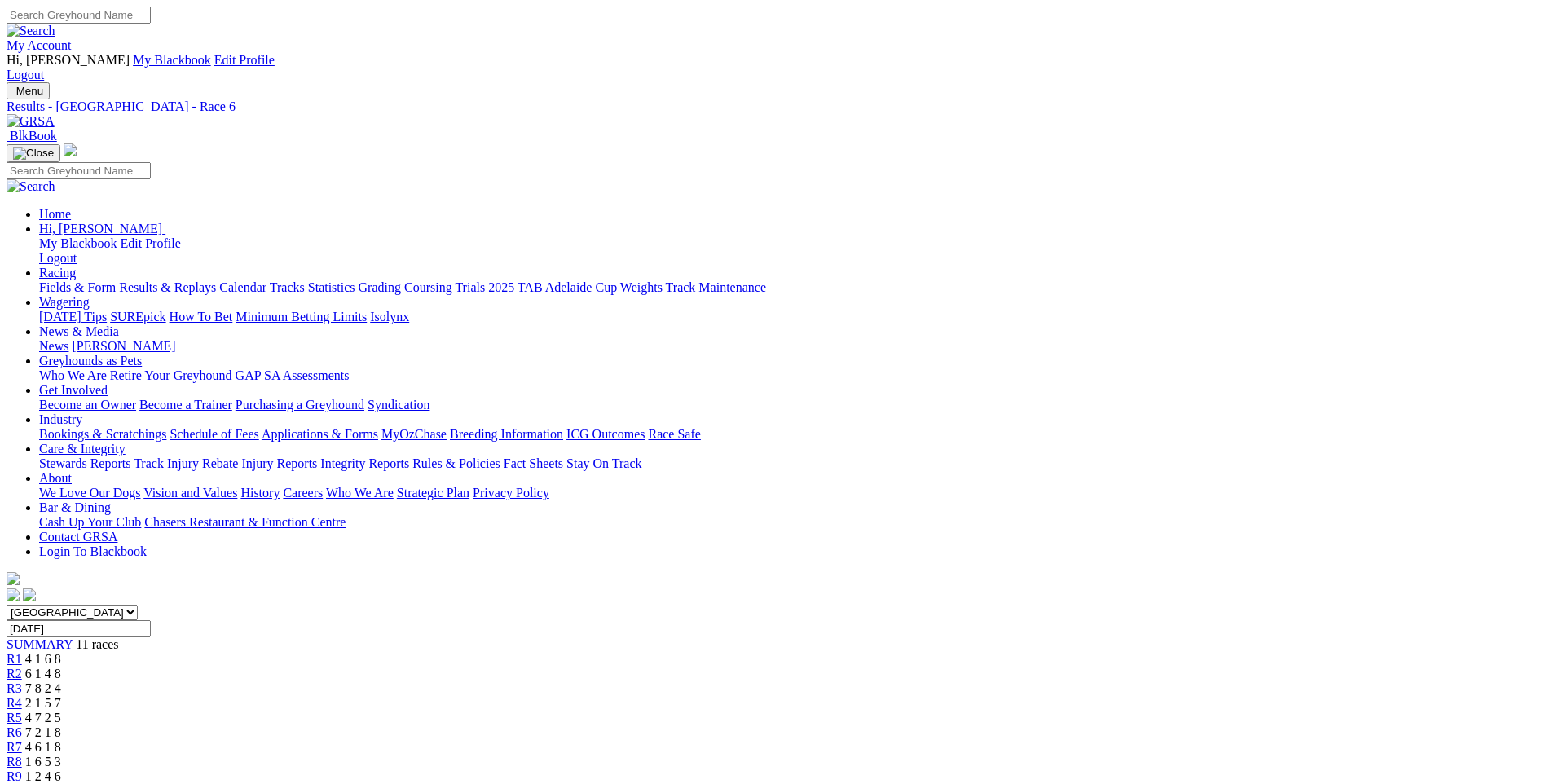
click at [22, 711] on span "R5" at bounding box center [14, 717] width 15 height 14
click at [671, 696] on div "R4 2 1 5 7" at bounding box center [773, 703] width 1533 height 15
click at [22, 681] on span "R3" at bounding box center [14, 688] width 15 height 14
click at [22, 667] on span "R2" at bounding box center [14, 673] width 15 height 14
click at [22, 652] on link "R1" at bounding box center [14, 658] width 15 height 14
